Goal: Information Seeking & Learning: Learn about a topic

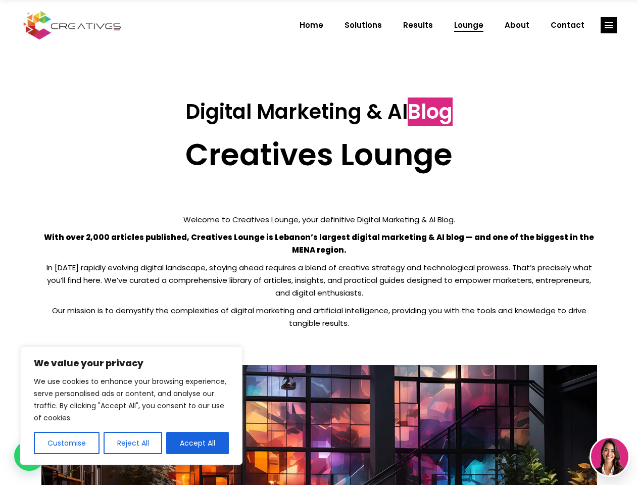
click at [319, 242] on p "With over 2,000 articles published, Creatives Lounge is Lebanon’s largest digit…" at bounding box center [319, 243] width 556 height 25
click at [66, 443] on button "Customise" at bounding box center [67, 443] width 66 height 22
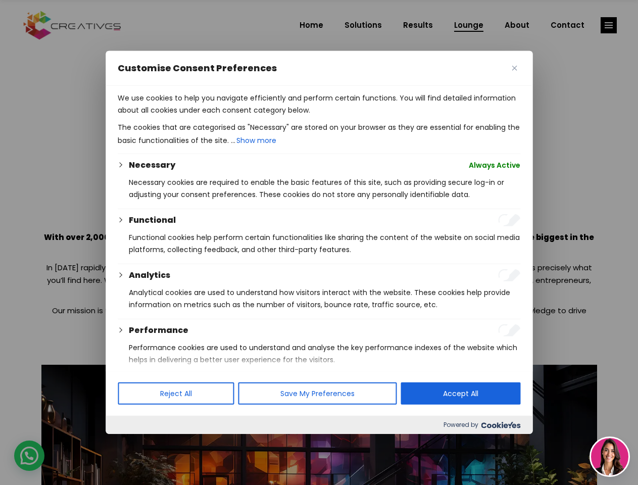
click at [132, 443] on div at bounding box center [319, 242] width 638 height 485
click at [198, 116] on p "We use cookies to help you navigate efficiently and perform certain functions. …" at bounding box center [319, 104] width 403 height 24
click at [609, 25] on div at bounding box center [319, 242] width 638 height 485
click at [610, 457] on img at bounding box center [609, 456] width 37 height 37
